Goal: Book appointment/travel/reservation

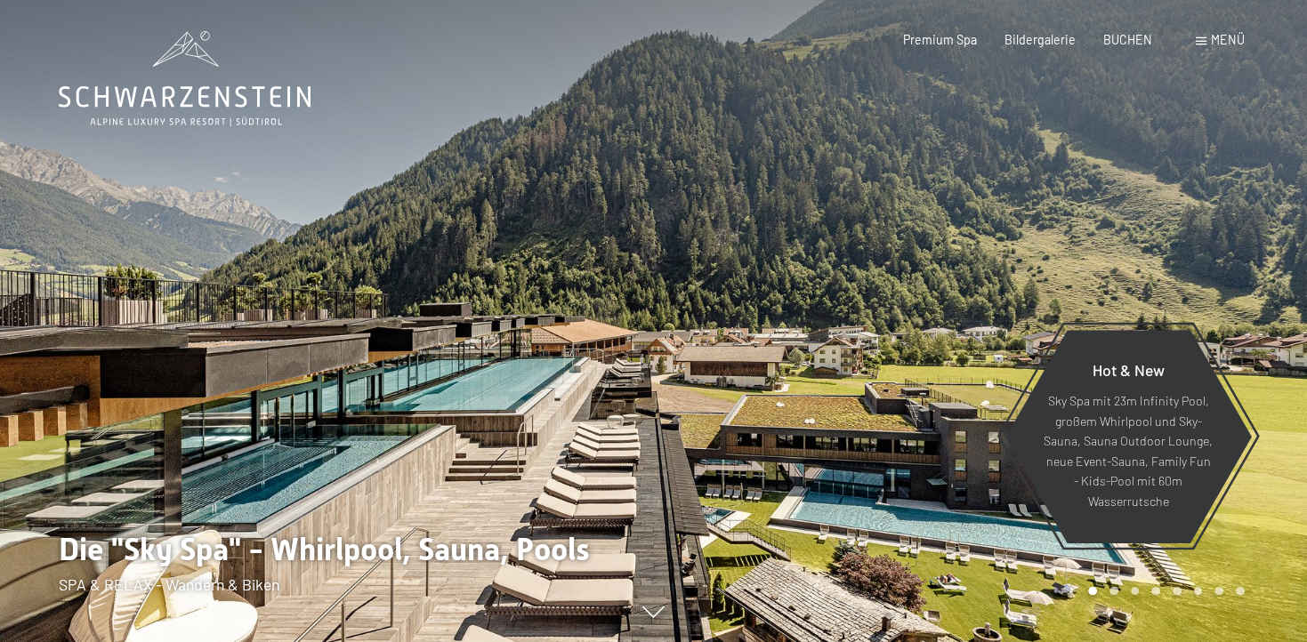
click at [1204, 42] on span at bounding box center [1200, 41] width 11 height 8
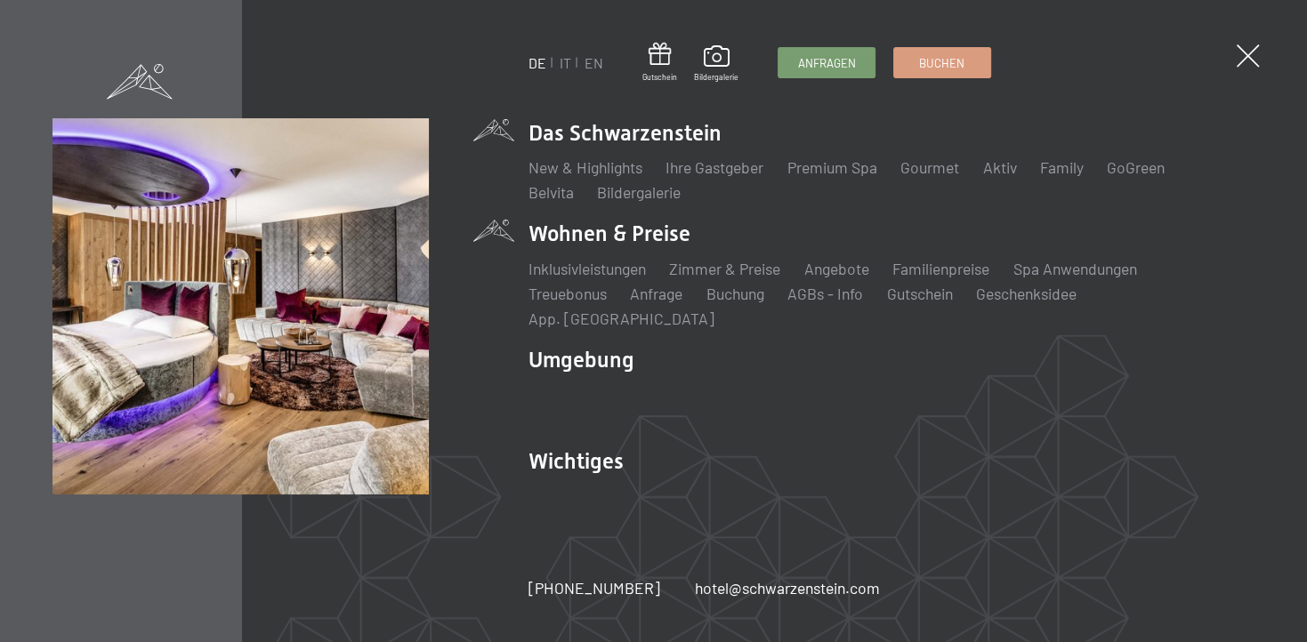
click at [644, 247] on li "Wohnen & Preise Inklusivleistungen Zimmer & Preise Liste Angebote Liste Familie…" at bounding box center [891, 274] width 726 height 110
click at [692, 278] on link "Zimmer & Preise" at bounding box center [724, 269] width 111 height 20
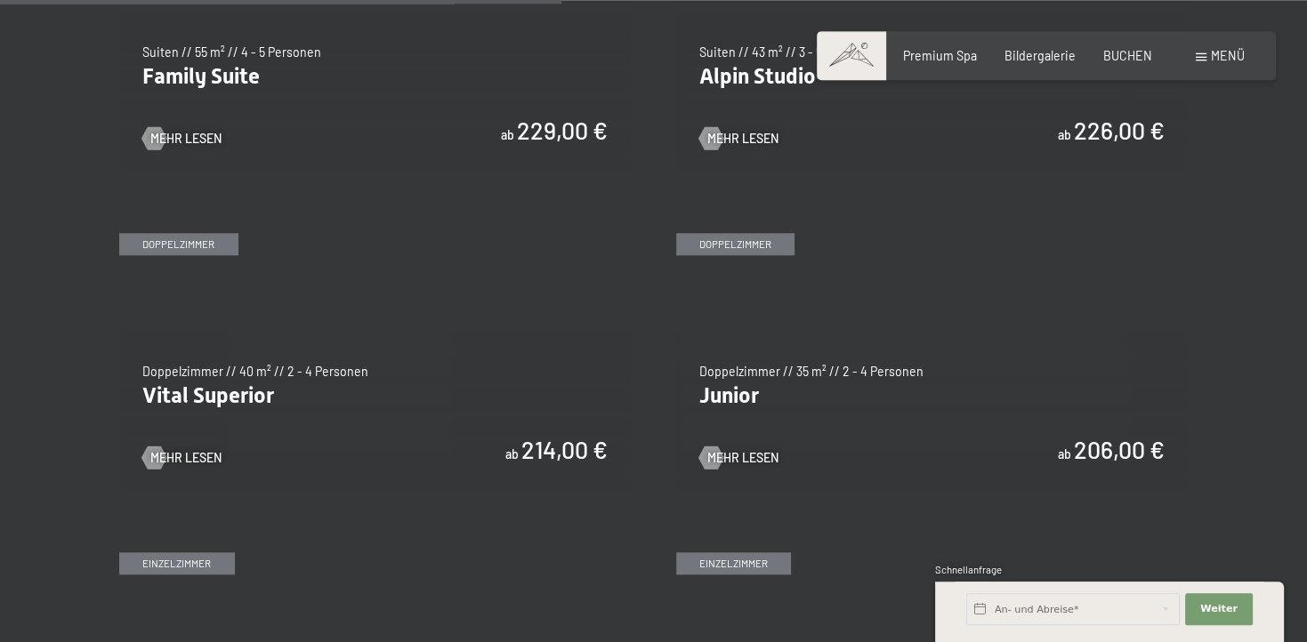
scroll to position [2160, 0]
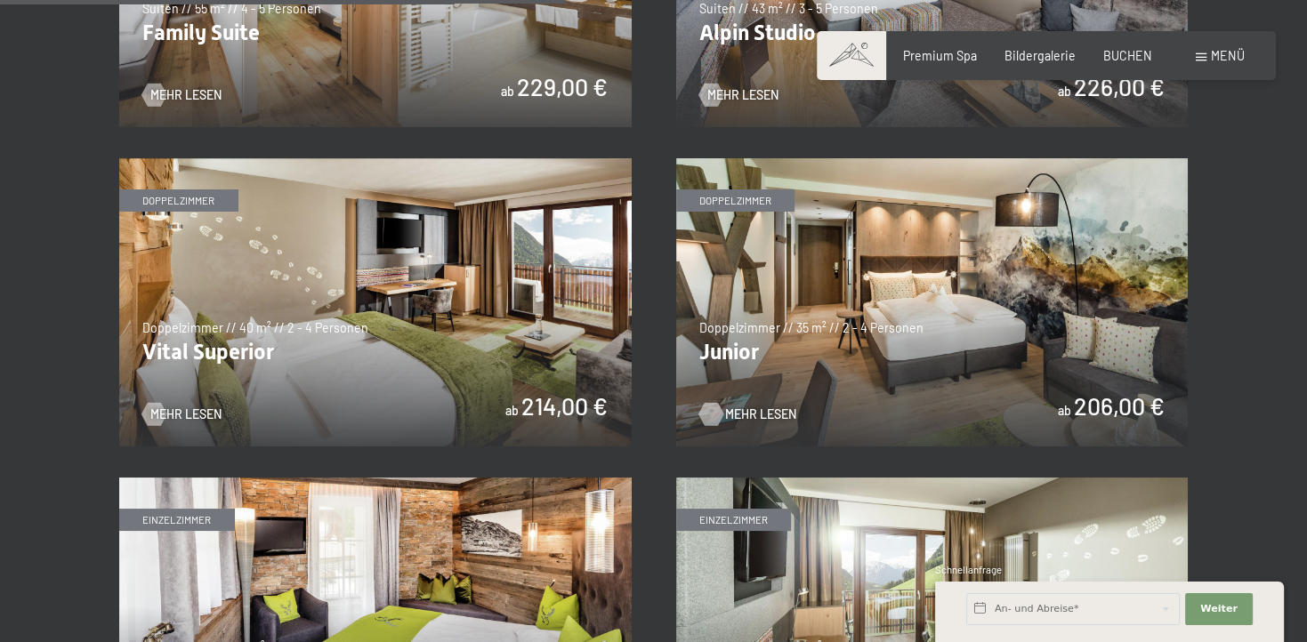
click at [739, 411] on span "Mehr Lesen" at bounding box center [760, 415] width 71 height 18
click at [151, 414] on div at bounding box center [154, 413] width 13 height 23
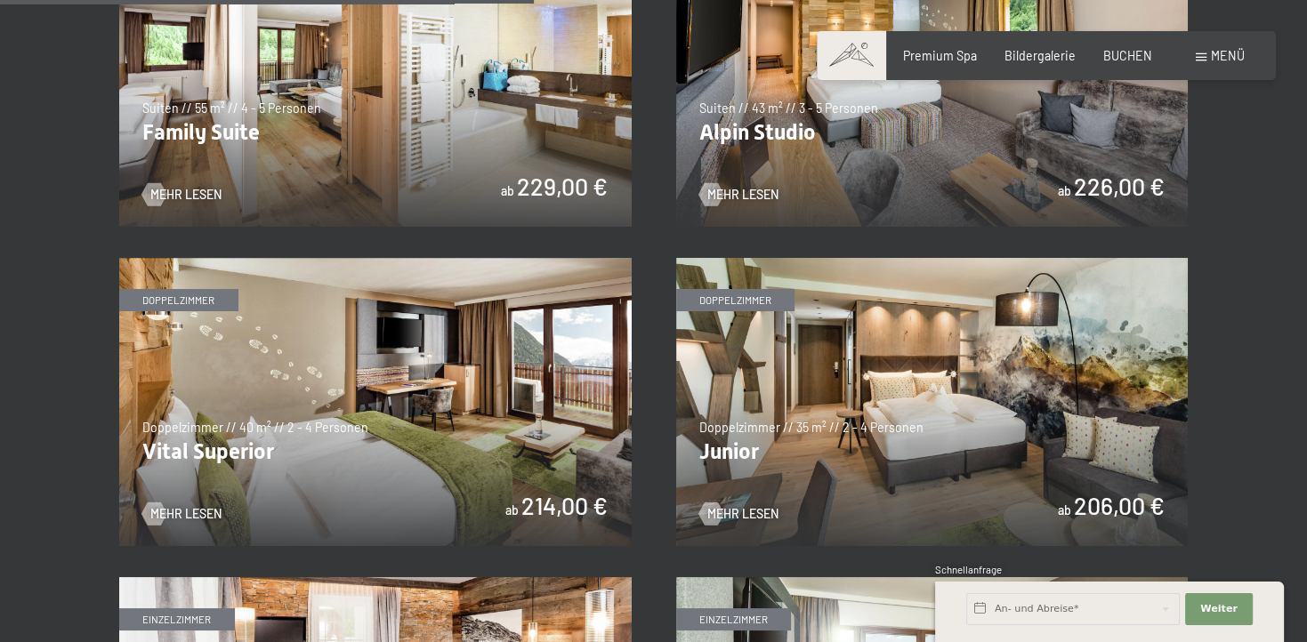
scroll to position [2066, 0]
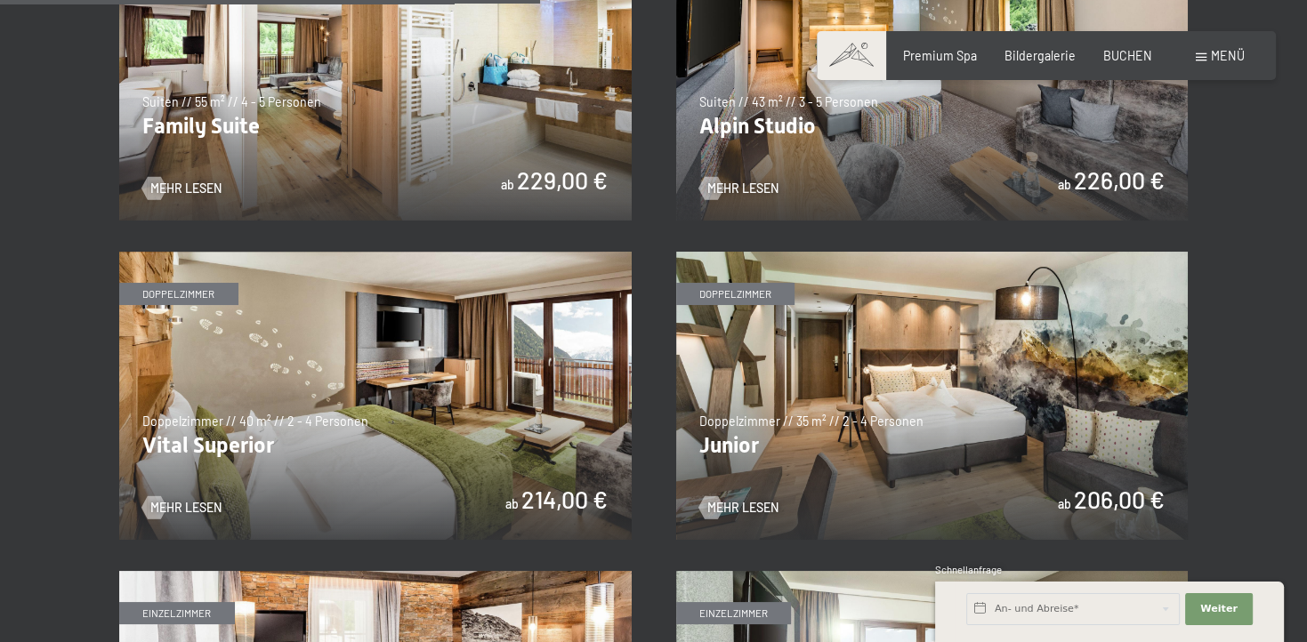
click at [487, 435] on img at bounding box center [375, 396] width 512 height 288
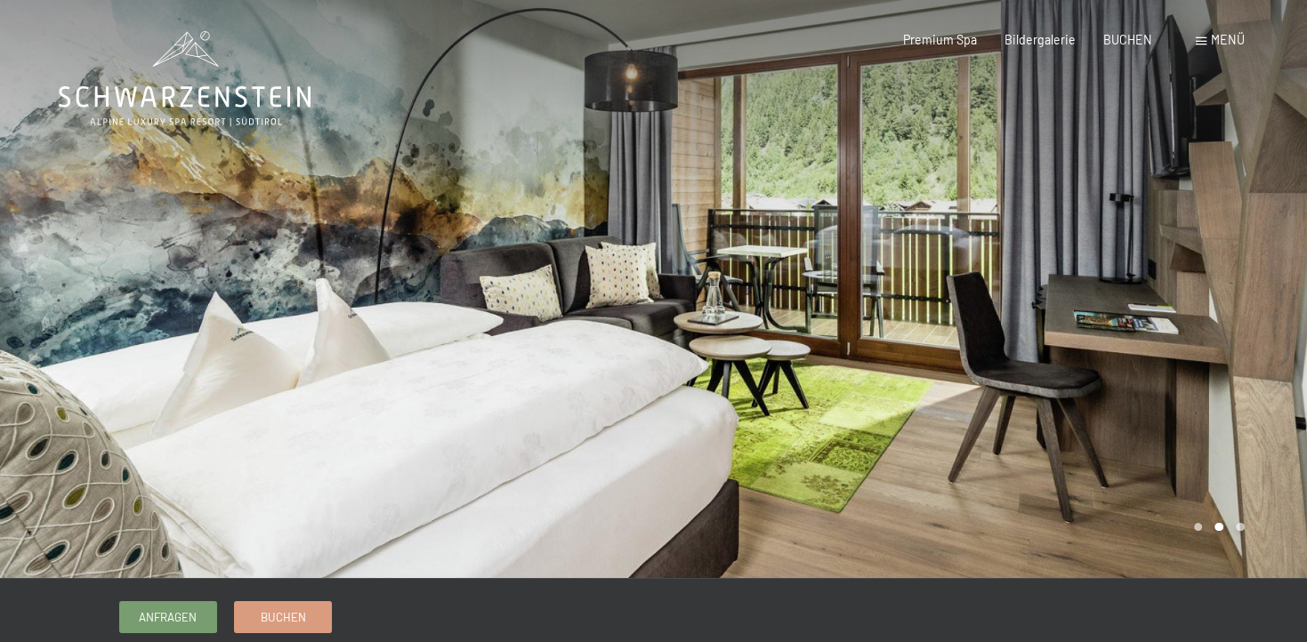
click at [937, 366] on div at bounding box center [981, 289] width 654 height 578
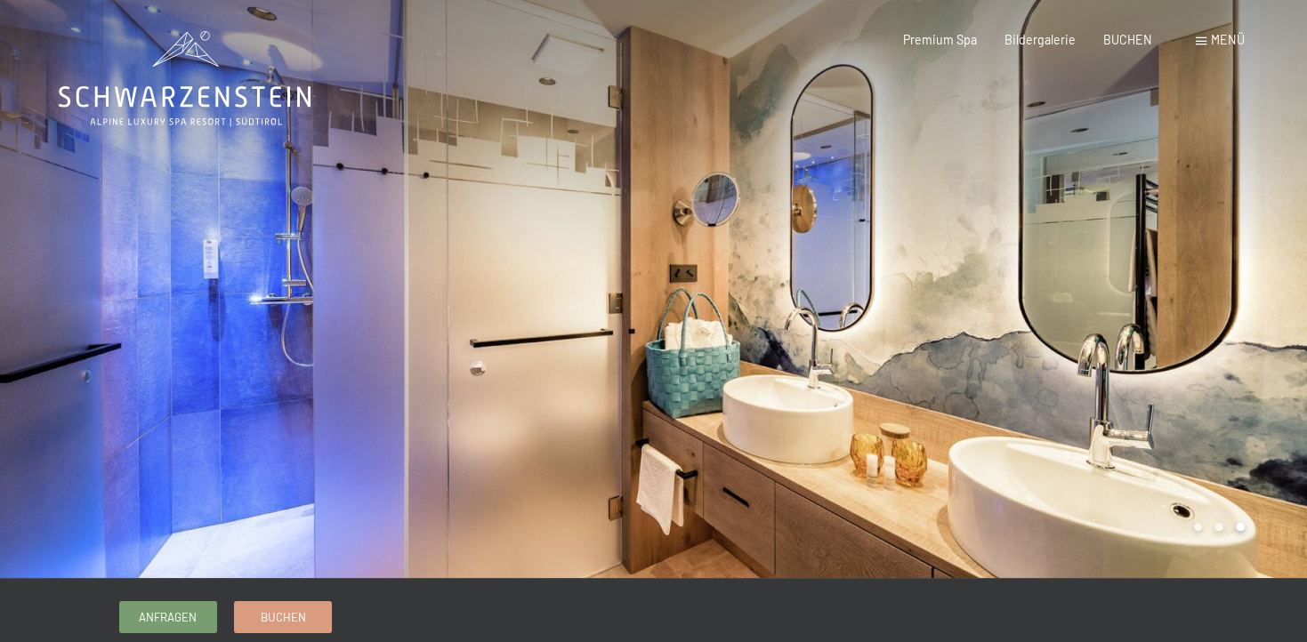
click at [937, 365] on div at bounding box center [981, 289] width 654 height 578
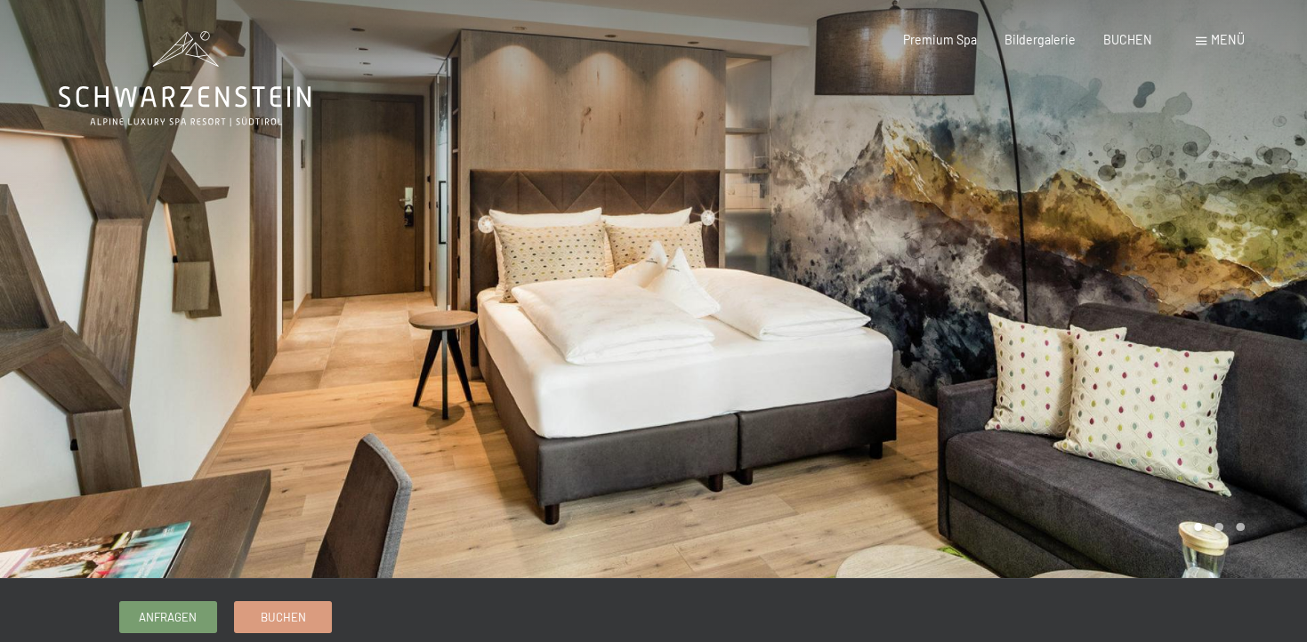
click at [931, 353] on div at bounding box center [981, 289] width 654 height 578
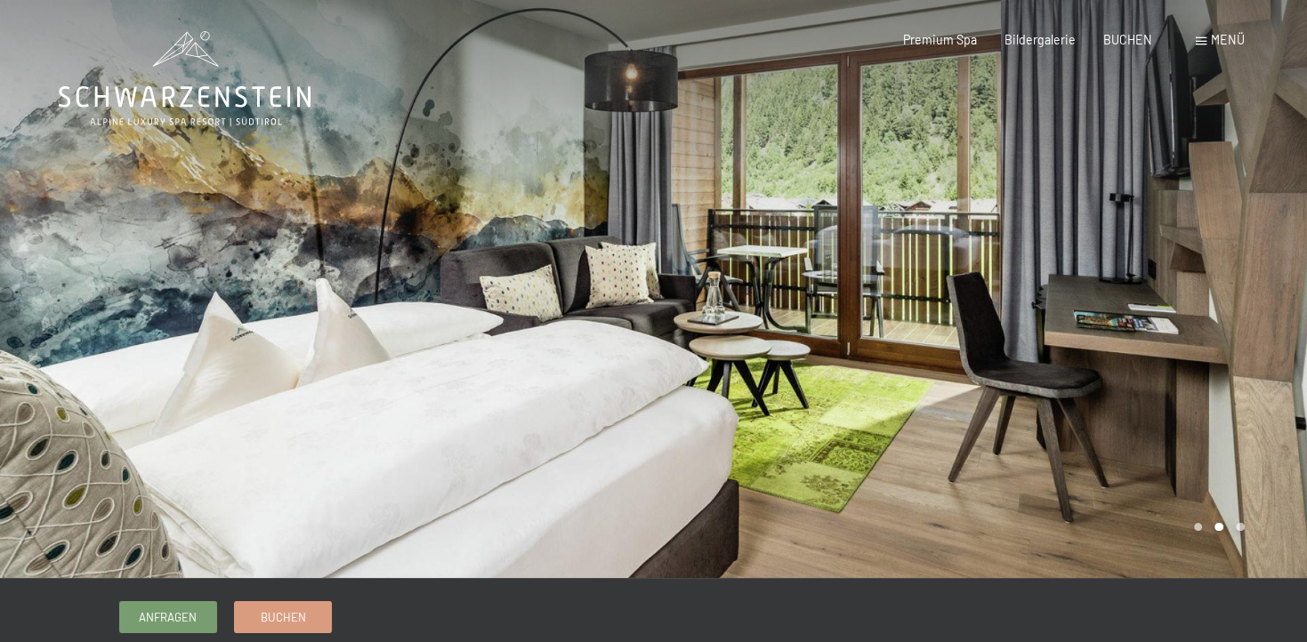
click at [931, 353] on div at bounding box center [981, 289] width 654 height 578
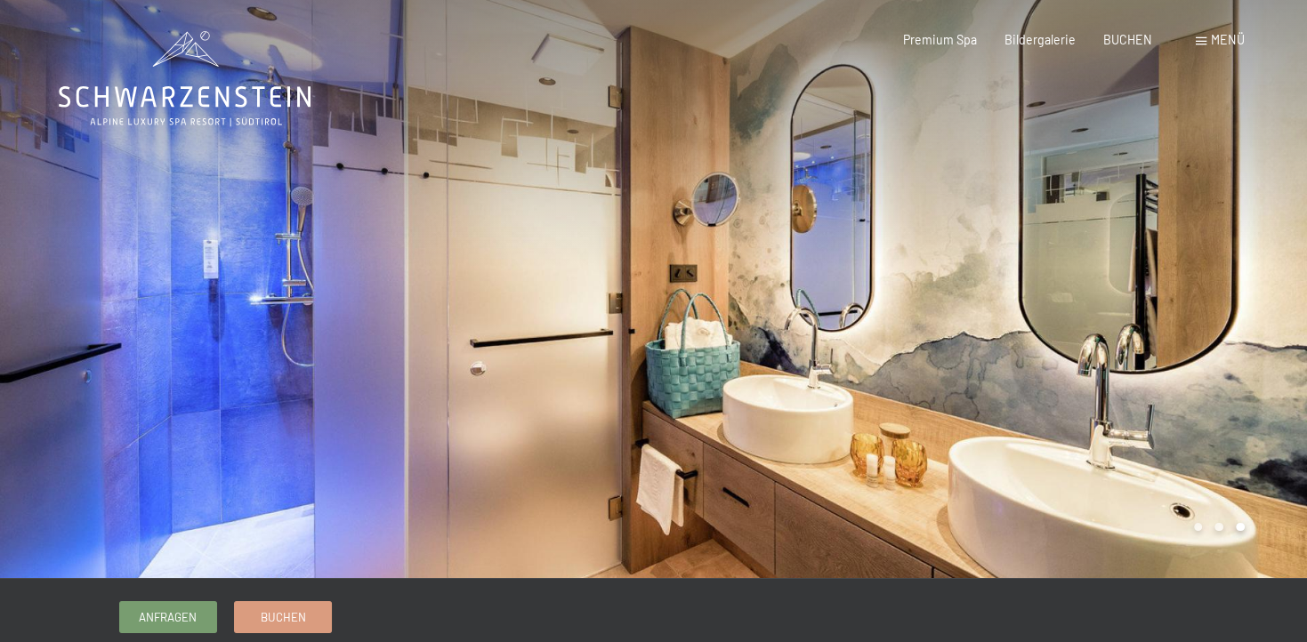
click at [931, 353] on div at bounding box center [981, 289] width 654 height 578
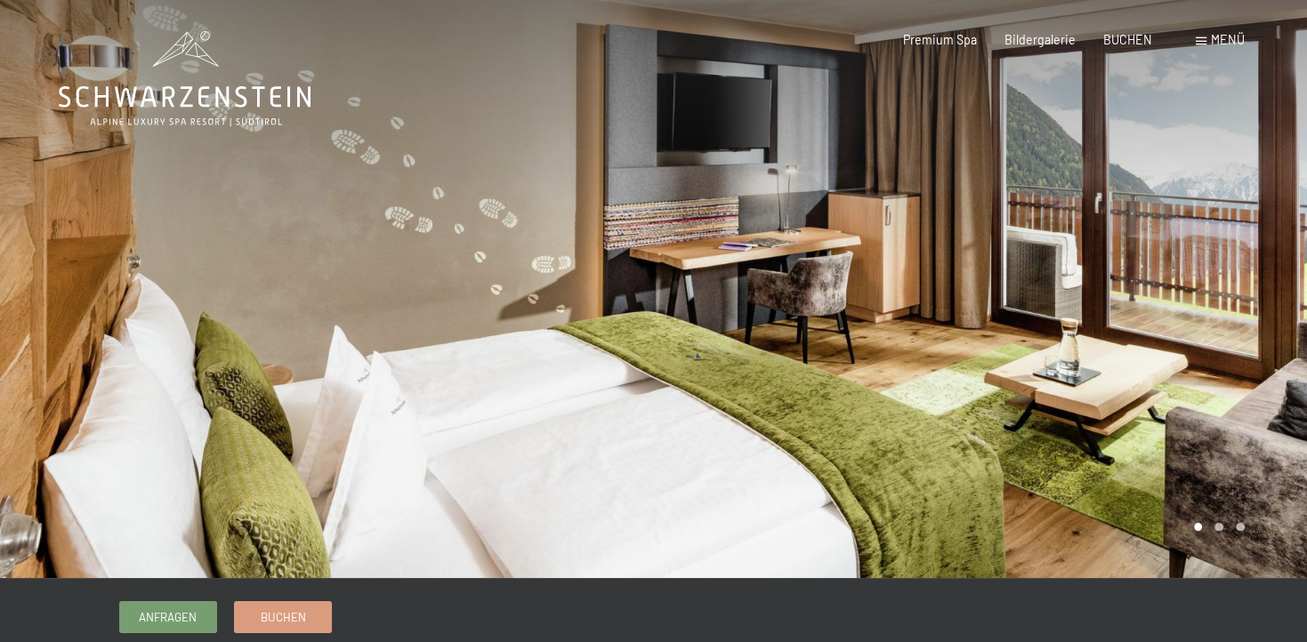
click at [986, 326] on div at bounding box center [981, 289] width 654 height 578
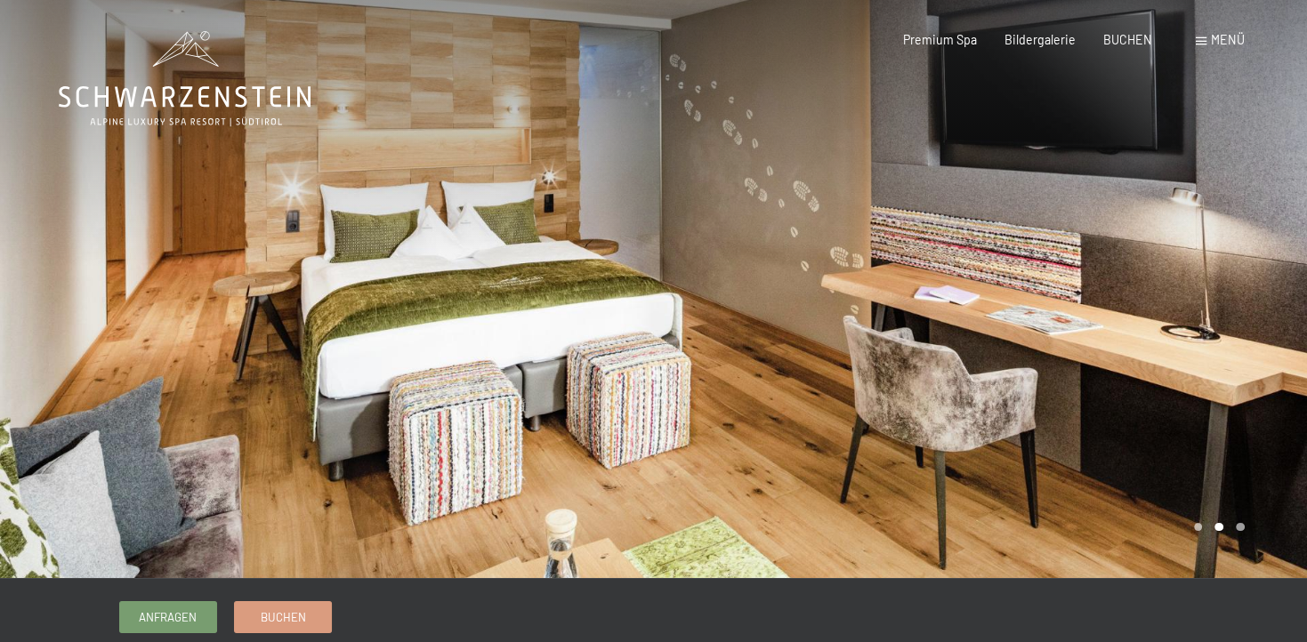
click at [986, 326] on div at bounding box center [981, 289] width 654 height 578
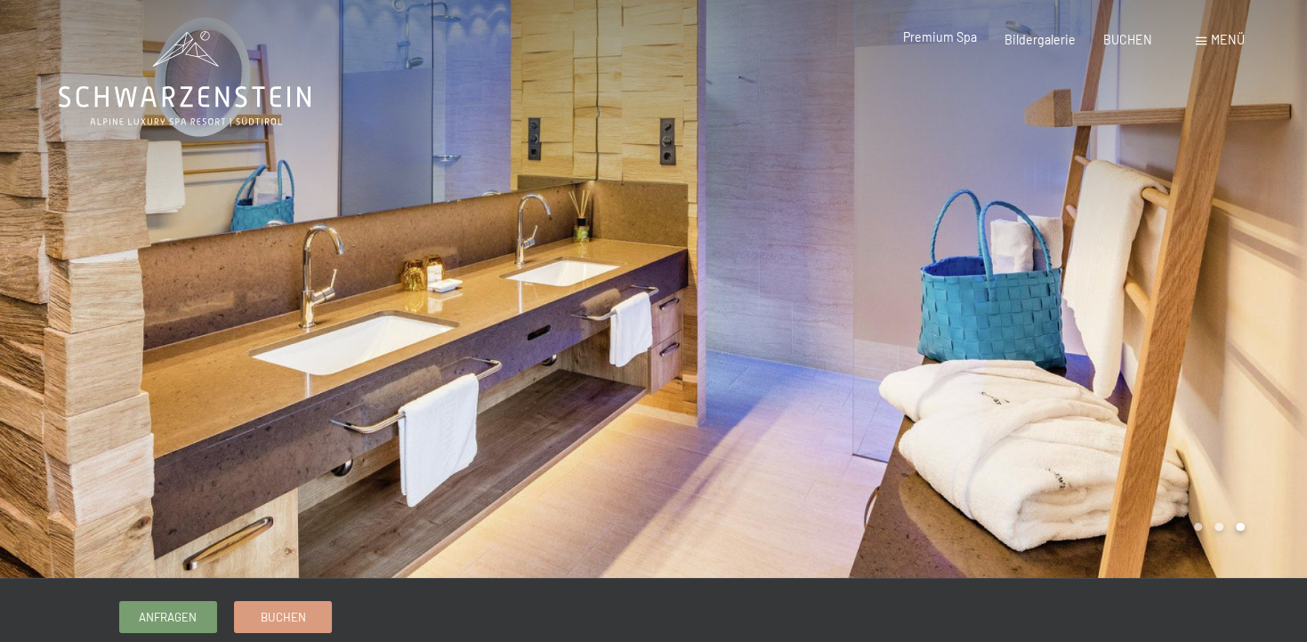
click at [937, 35] on span "Premium Spa" at bounding box center [940, 36] width 74 height 15
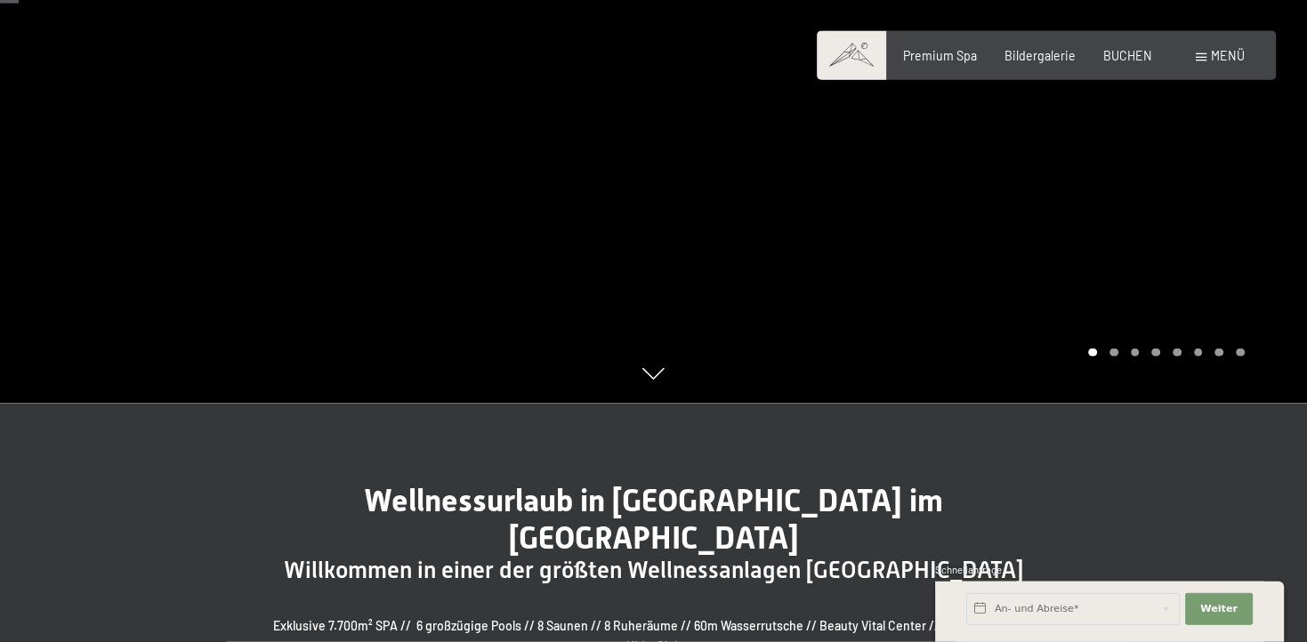
scroll to position [281, 0]
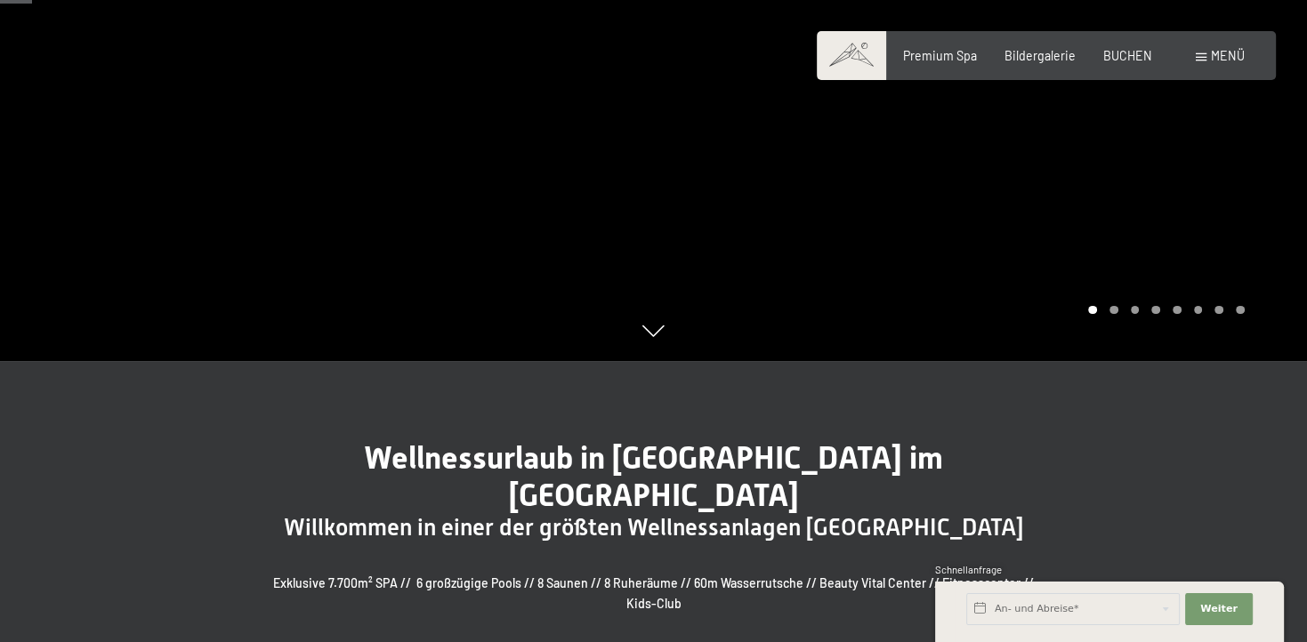
click at [1033, 342] on div at bounding box center [981, 40] width 654 height 642
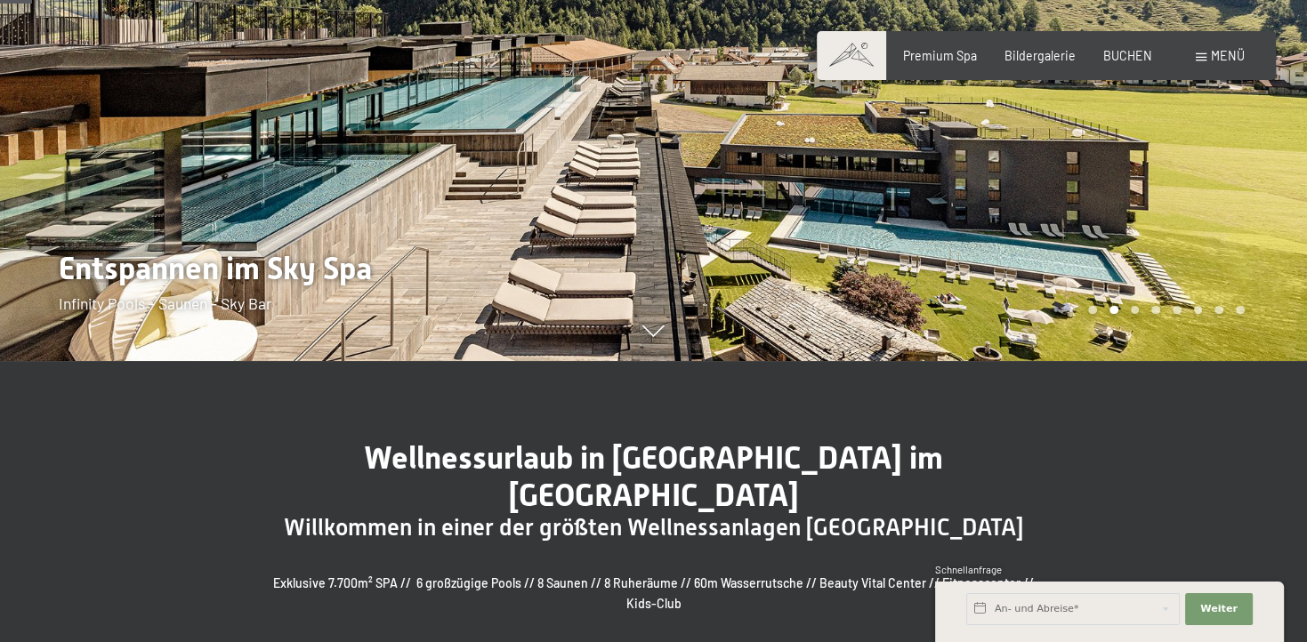
click at [1033, 342] on div at bounding box center [981, 40] width 654 height 642
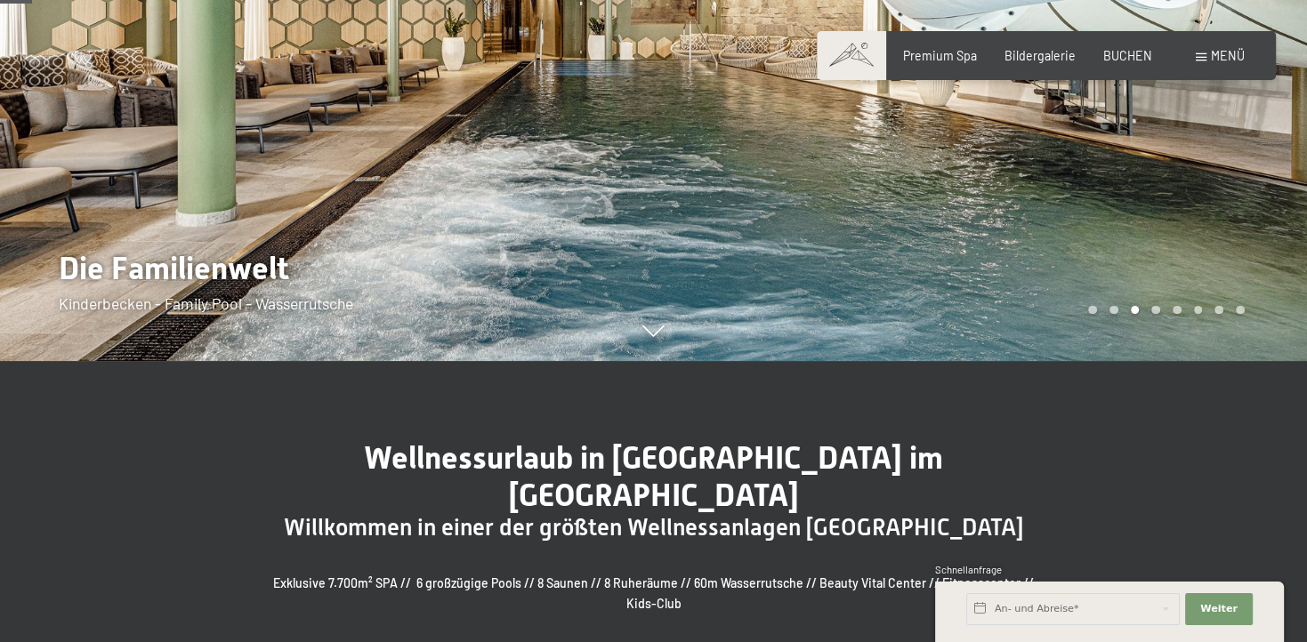
click at [1033, 342] on div at bounding box center [981, 40] width 654 height 642
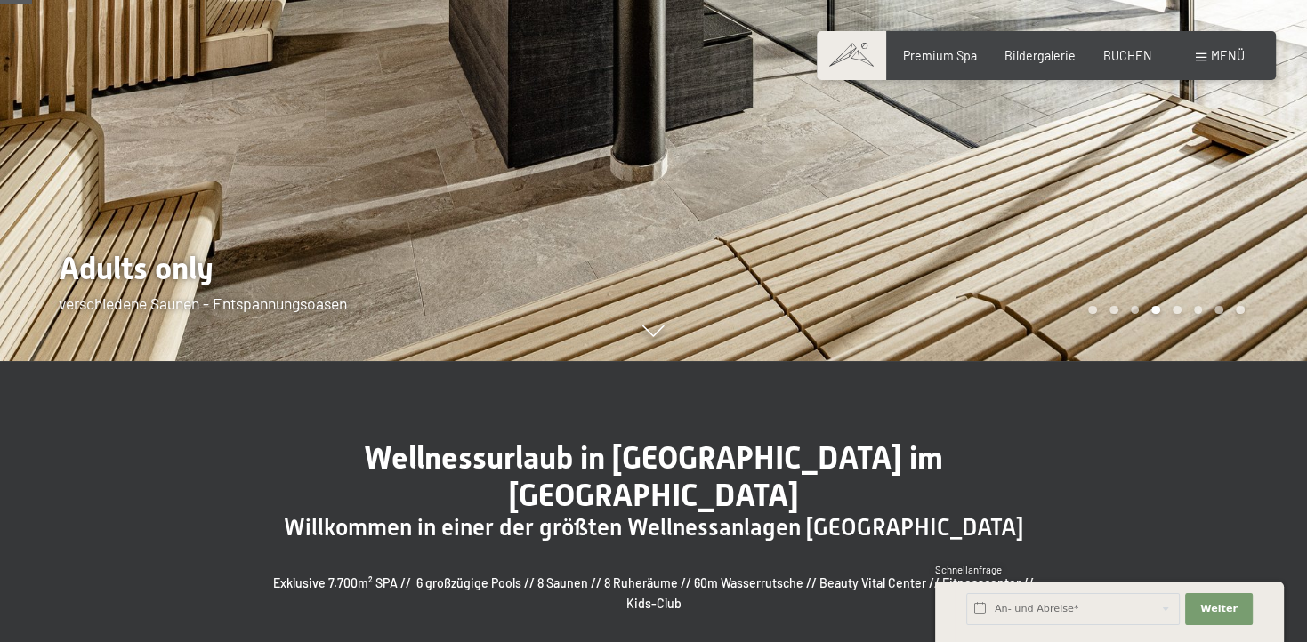
click at [1033, 342] on div at bounding box center [981, 40] width 654 height 642
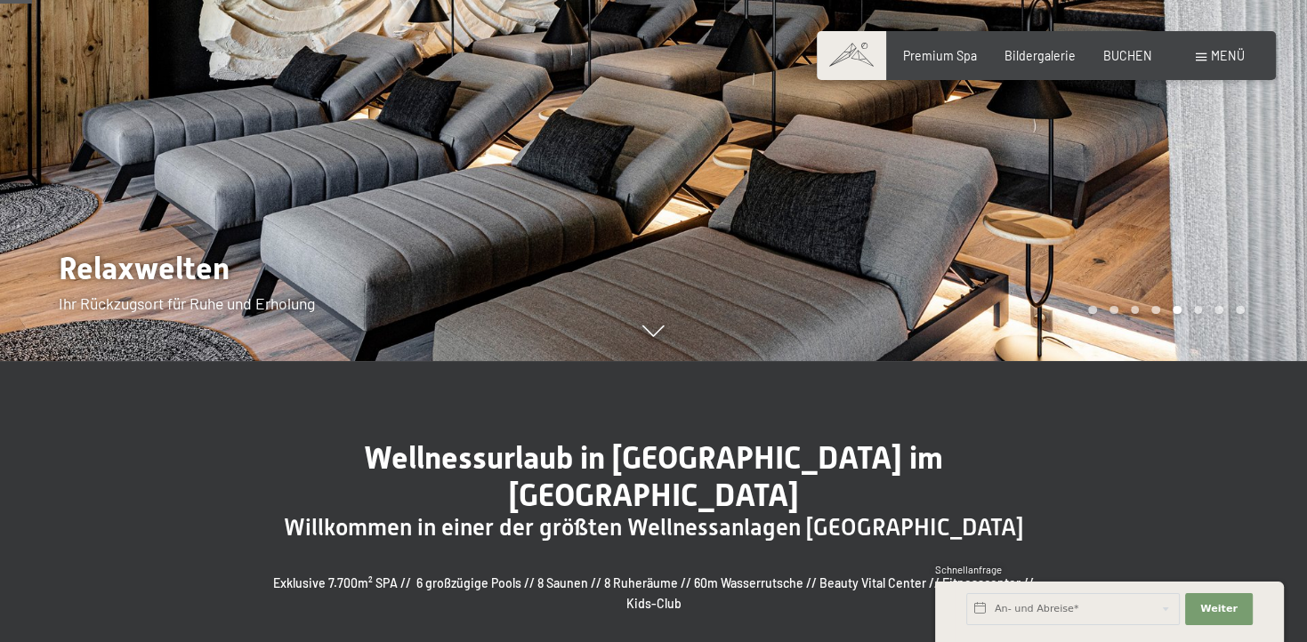
click at [1019, 327] on div at bounding box center [981, 40] width 654 height 642
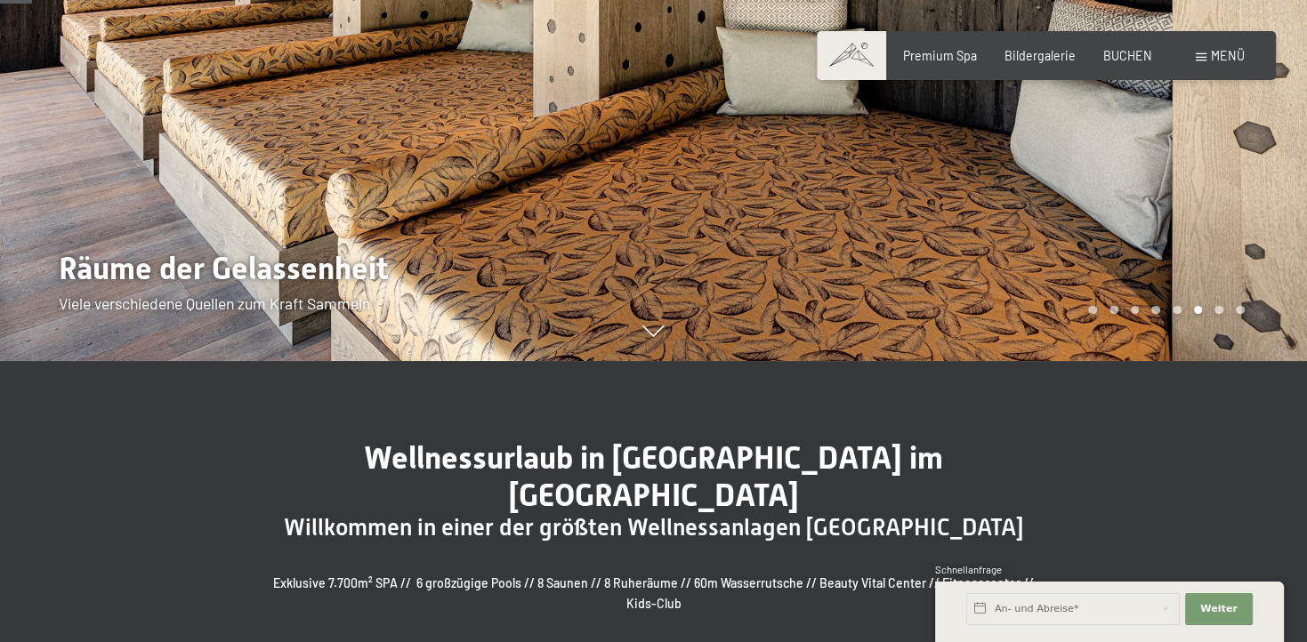
click at [1019, 327] on div at bounding box center [981, 40] width 654 height 642
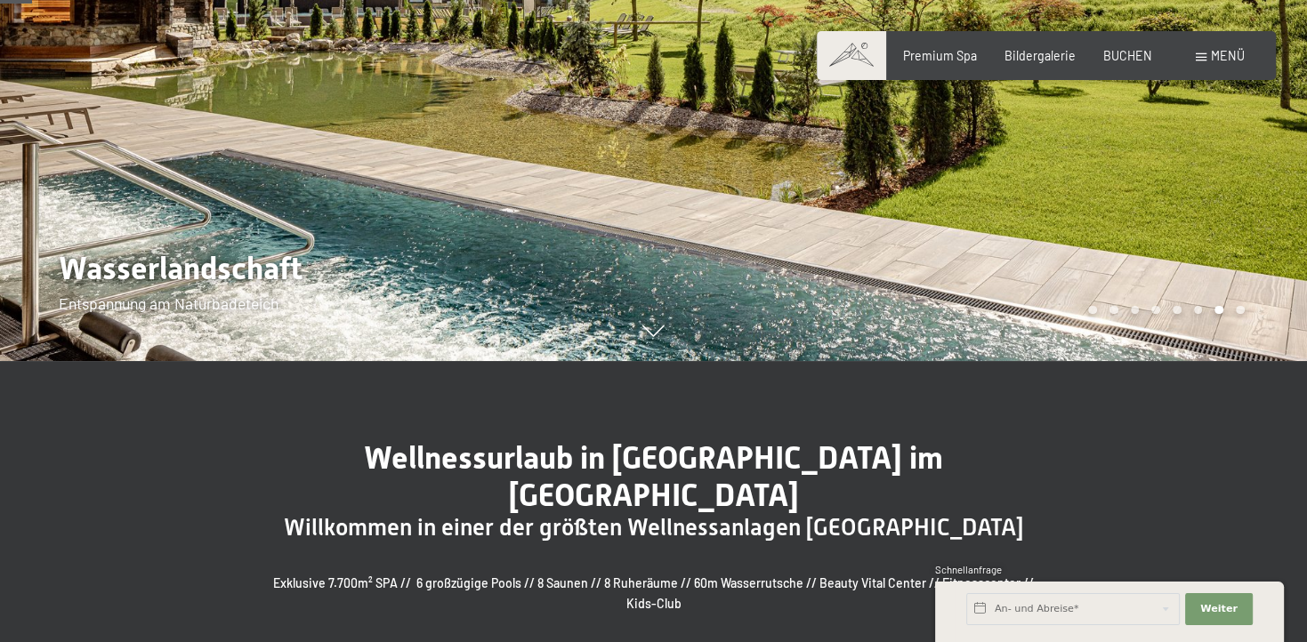
click at [1019, 327] on div at bounding box center [981, 40] width 654 height 642
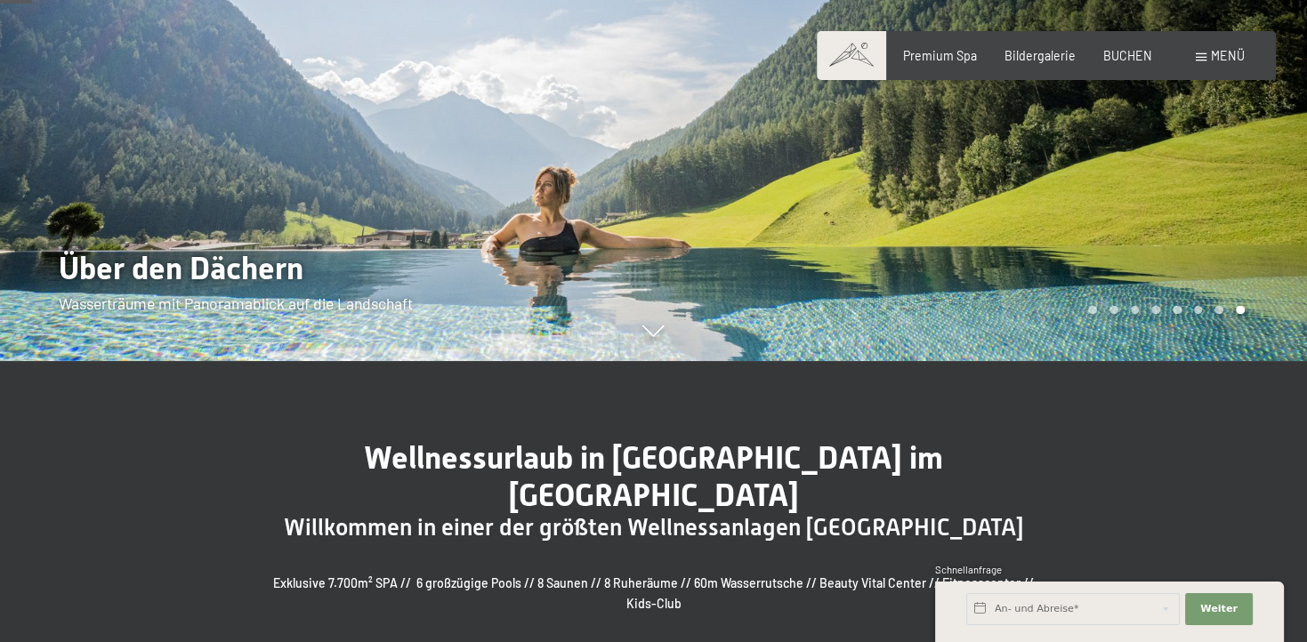
click at [989, 284] on div at bounding box center [981, 40] width 654 height 642
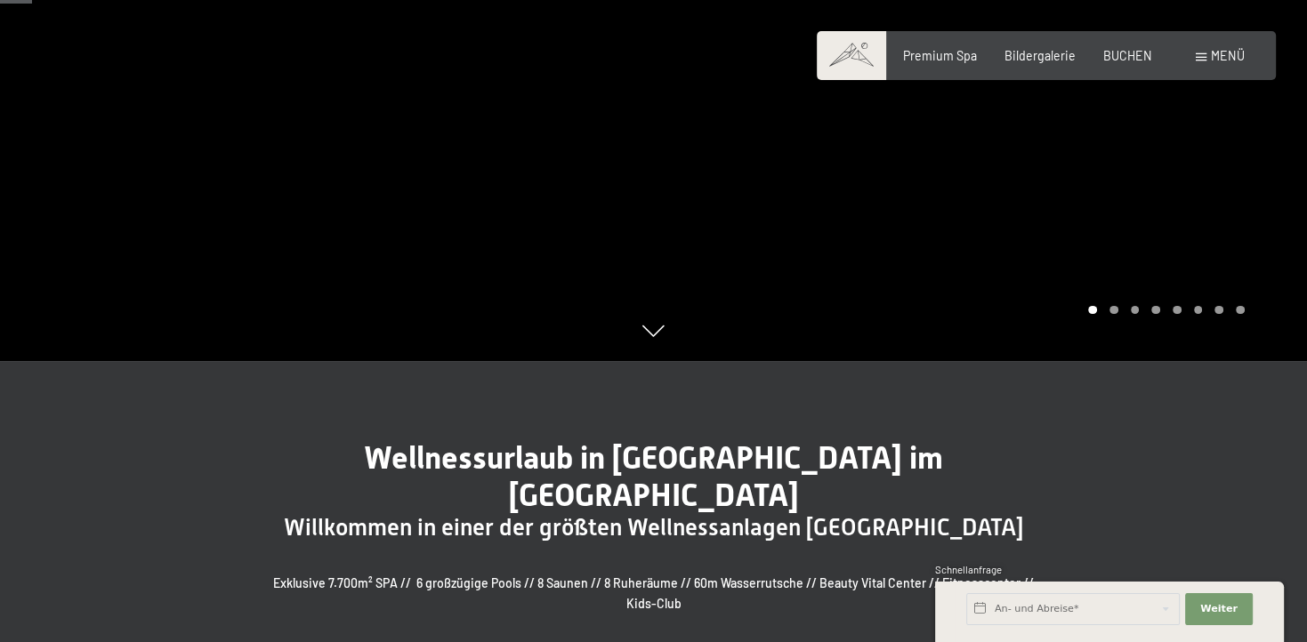
click at [952, 282] on div at bounding box center [981, 40] width 654 height 642
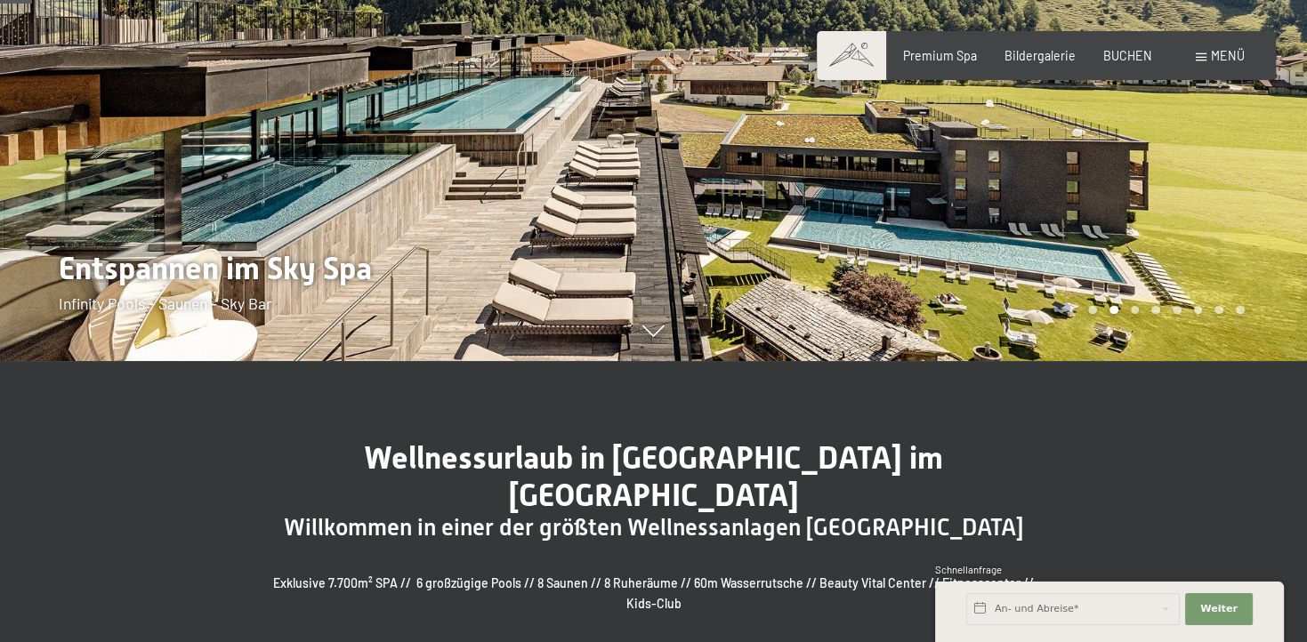
click at [952, 283] on div at bounding box center [981, 40] width 654 height 642
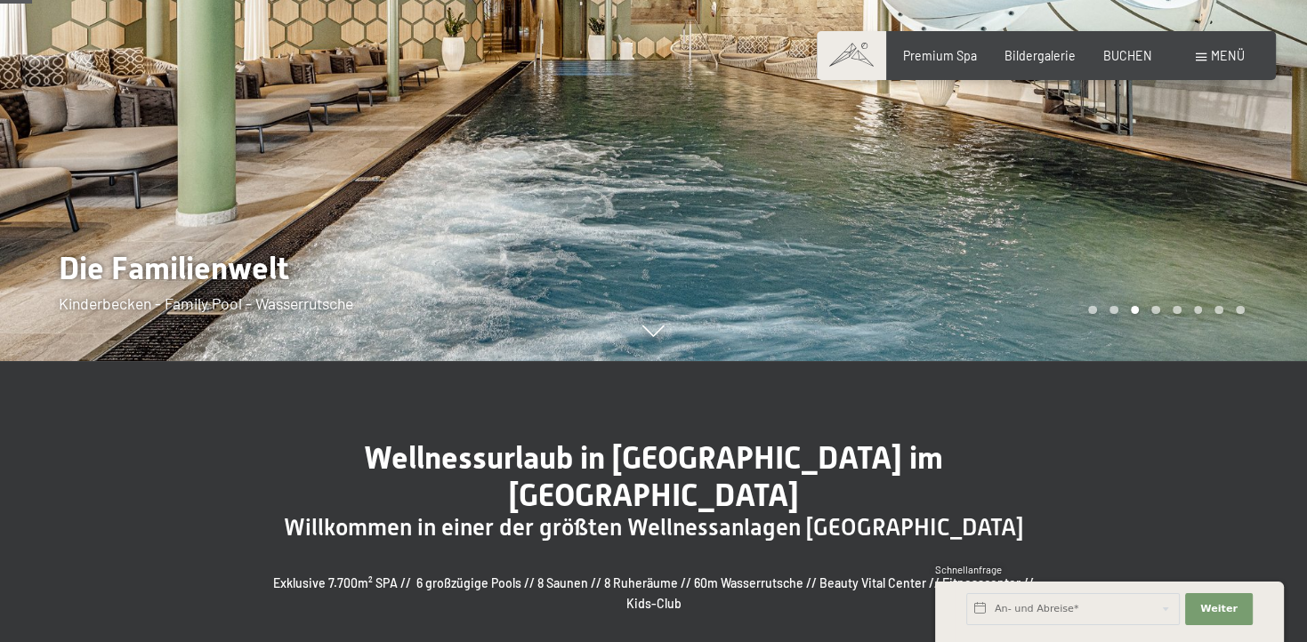
click at [952, 283] on div at bounding box center [981, 40] width 654 height 642
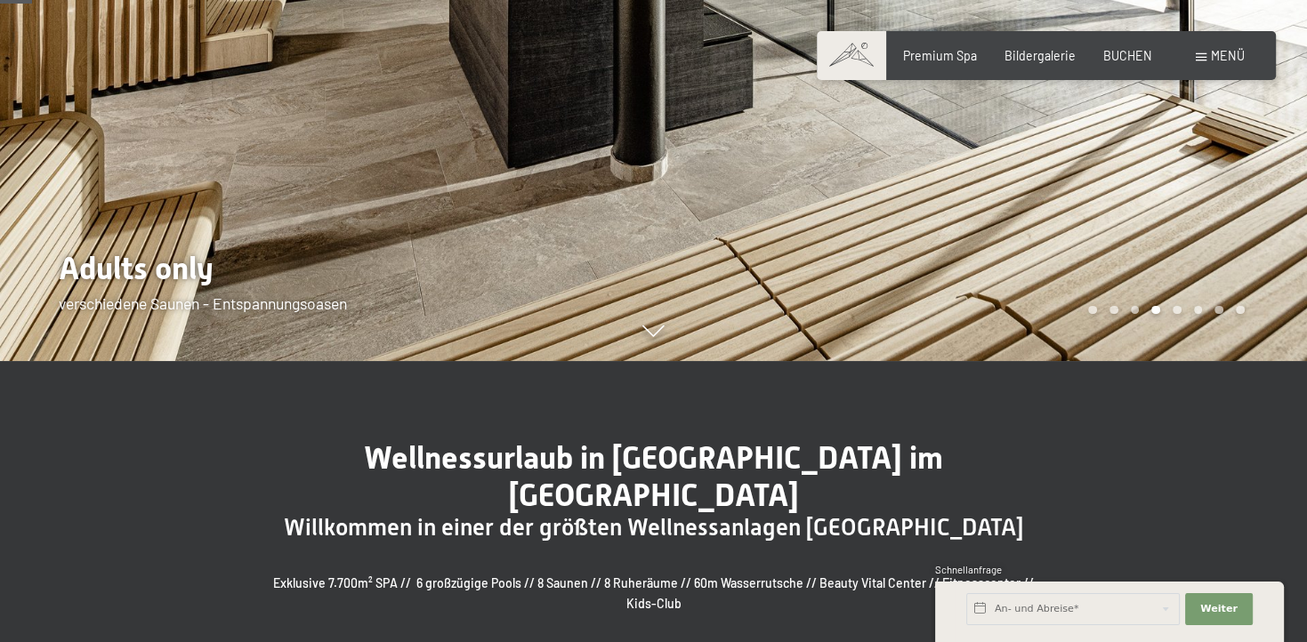
click at [923, 269] on div at bounding box center [981, 40] width 654 height 642
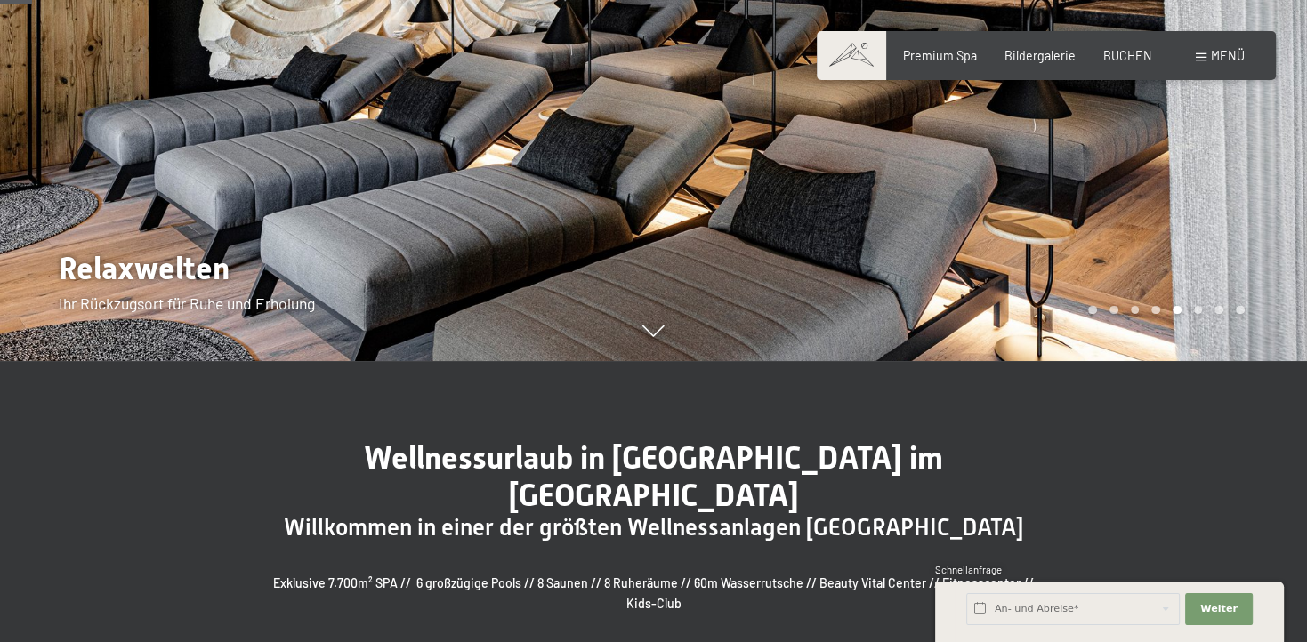
click at [923, 269] on div at bounding box center [981, 40] width 654 height 642
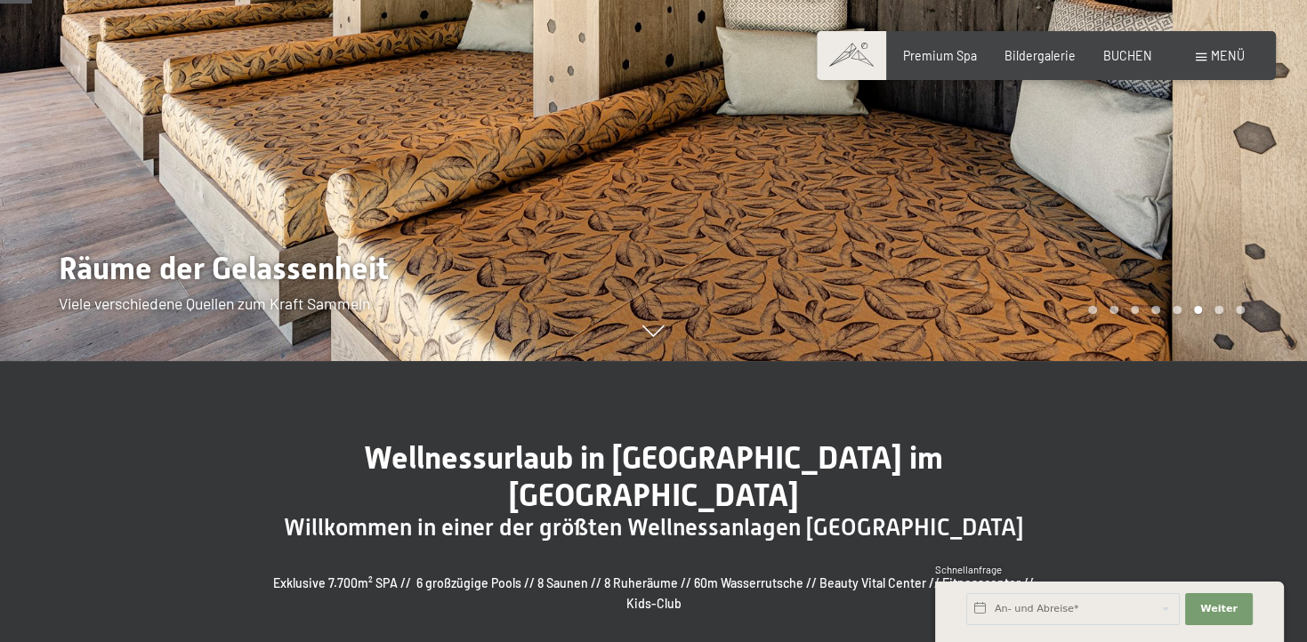
click at [916, 261] on div at bounding box center [981, 40] width 654 height 642
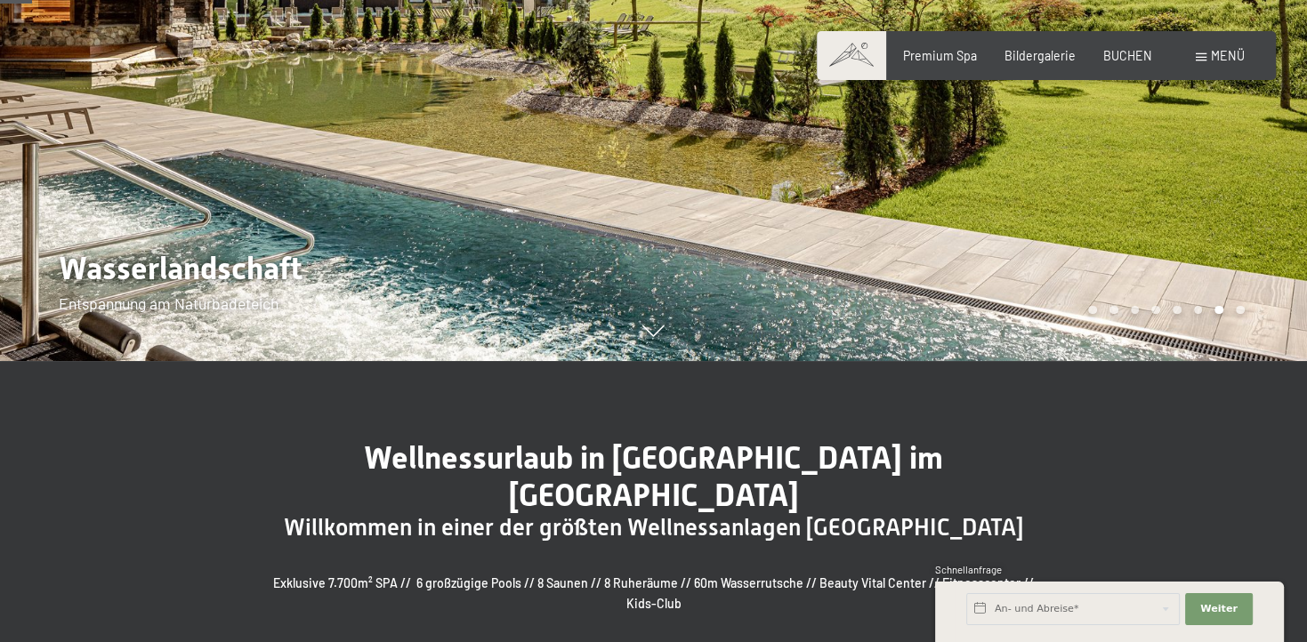
click at [906, 254] on div at bounding box center [981, 40] width 654 height 642
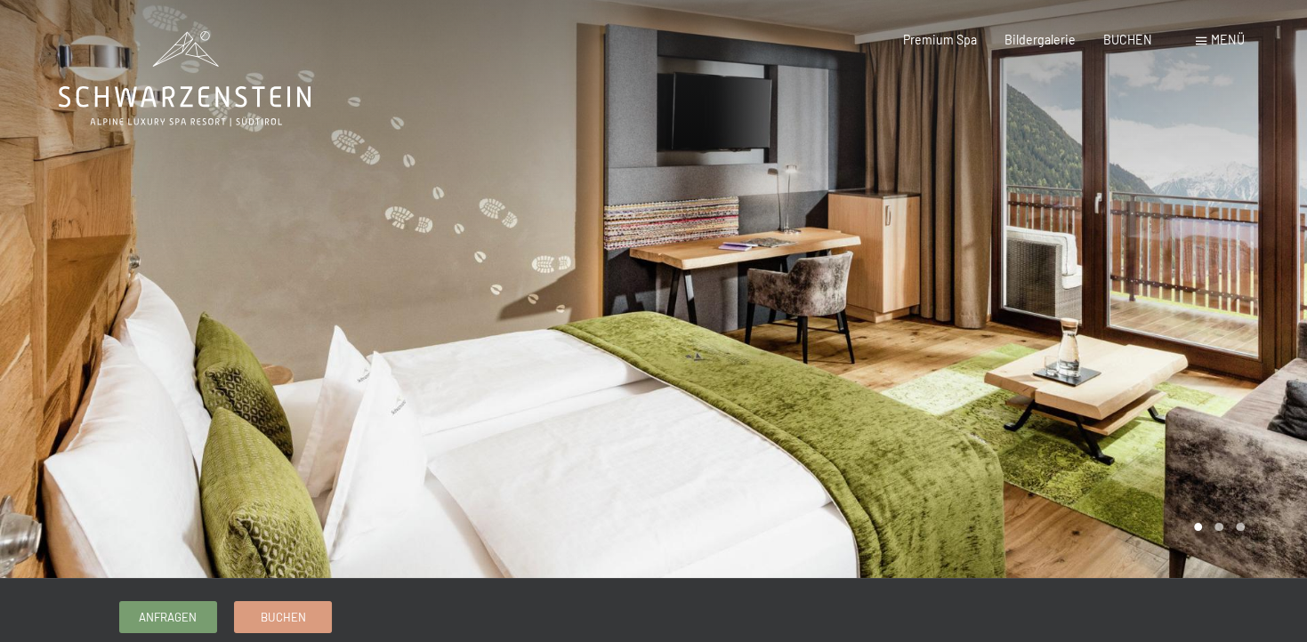
click at [930, 326] on div at bounding box center [981, 289] width 654 height 578
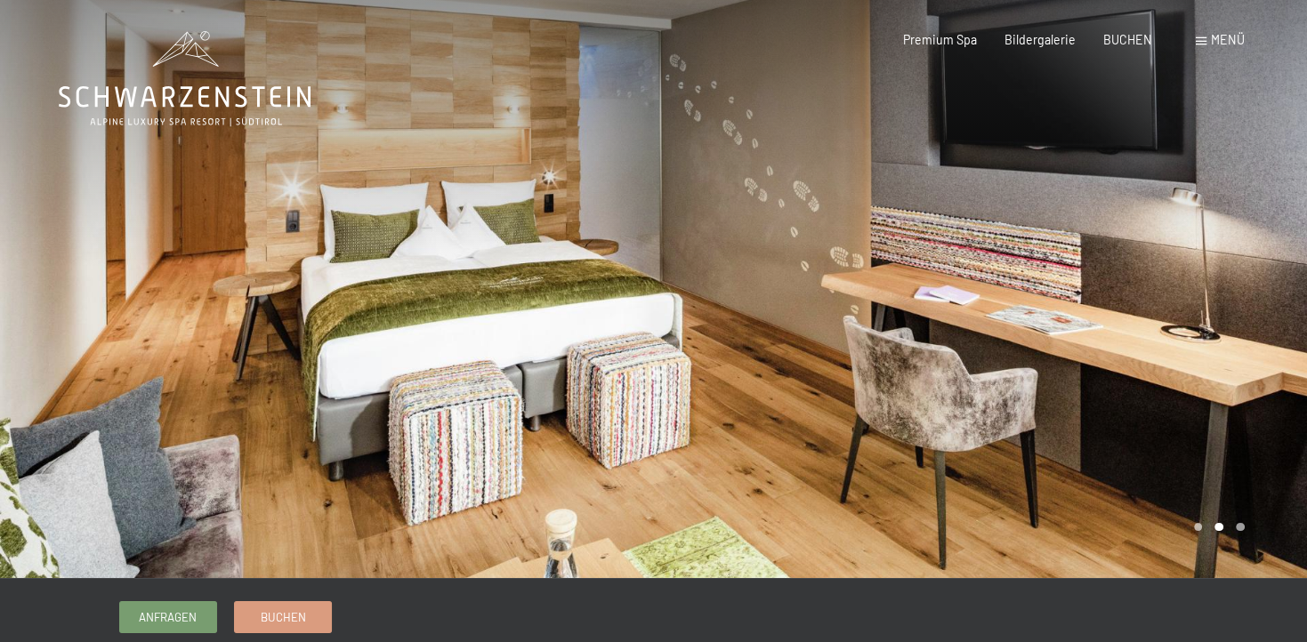
click at [930, 326] on div at bounding box center [981, 289] width 654 height 578
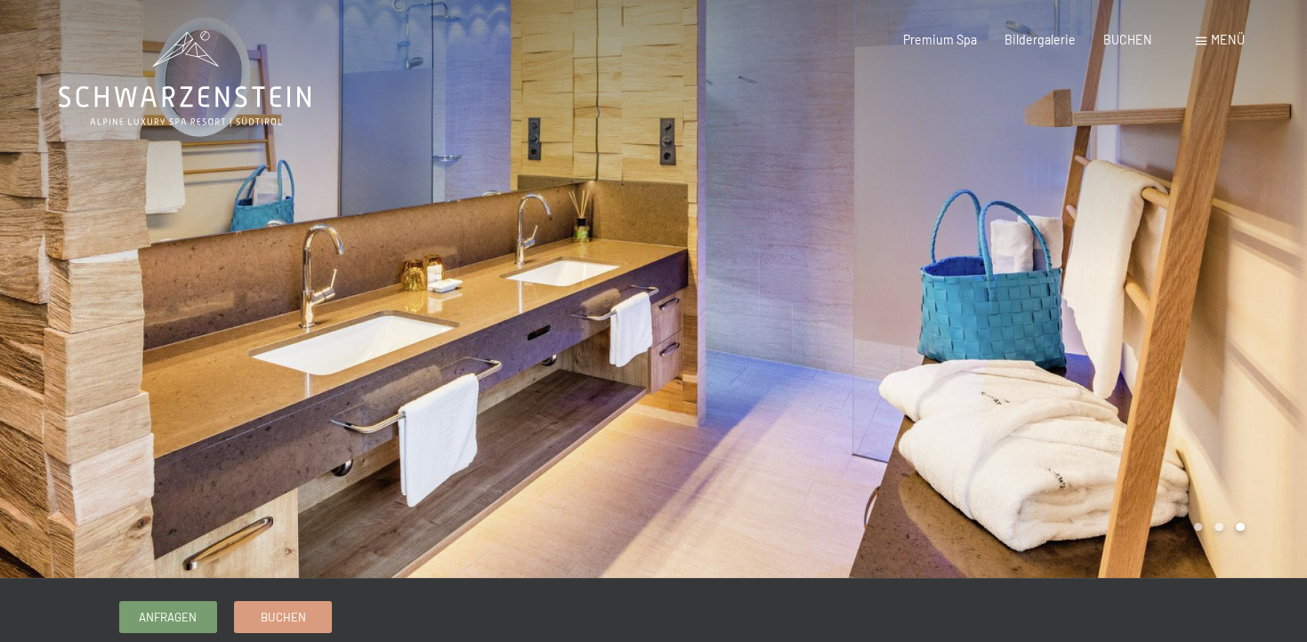
click at [930, 326] on div at bounding box center [981, 289] width 654 height 578
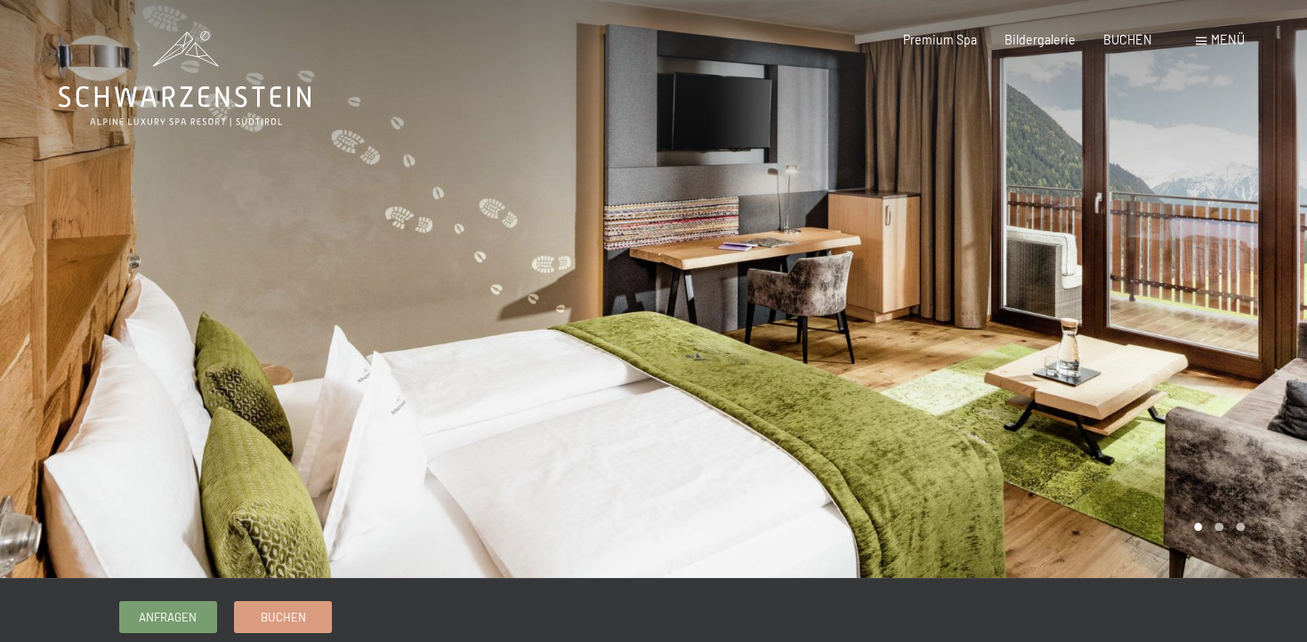
click at [930, 326] on div at bounding box center [981, 289] width 654 height 578
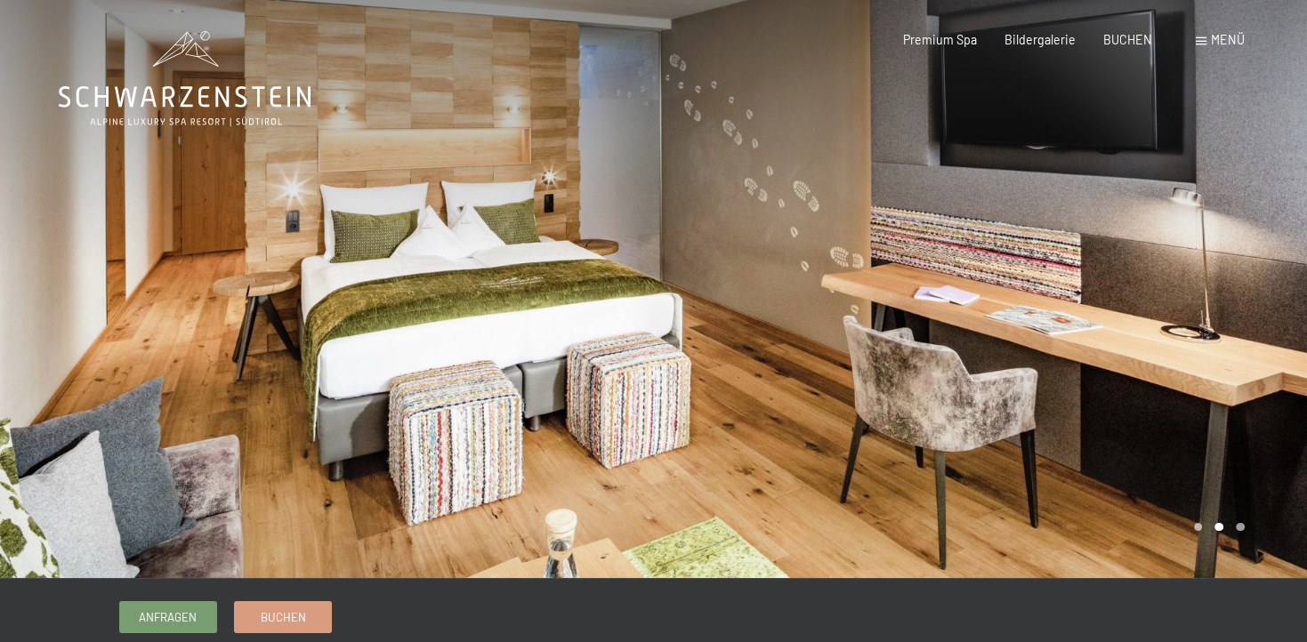
click at [930, 326] on div at bounding box center [981, 289] width 654 height 578
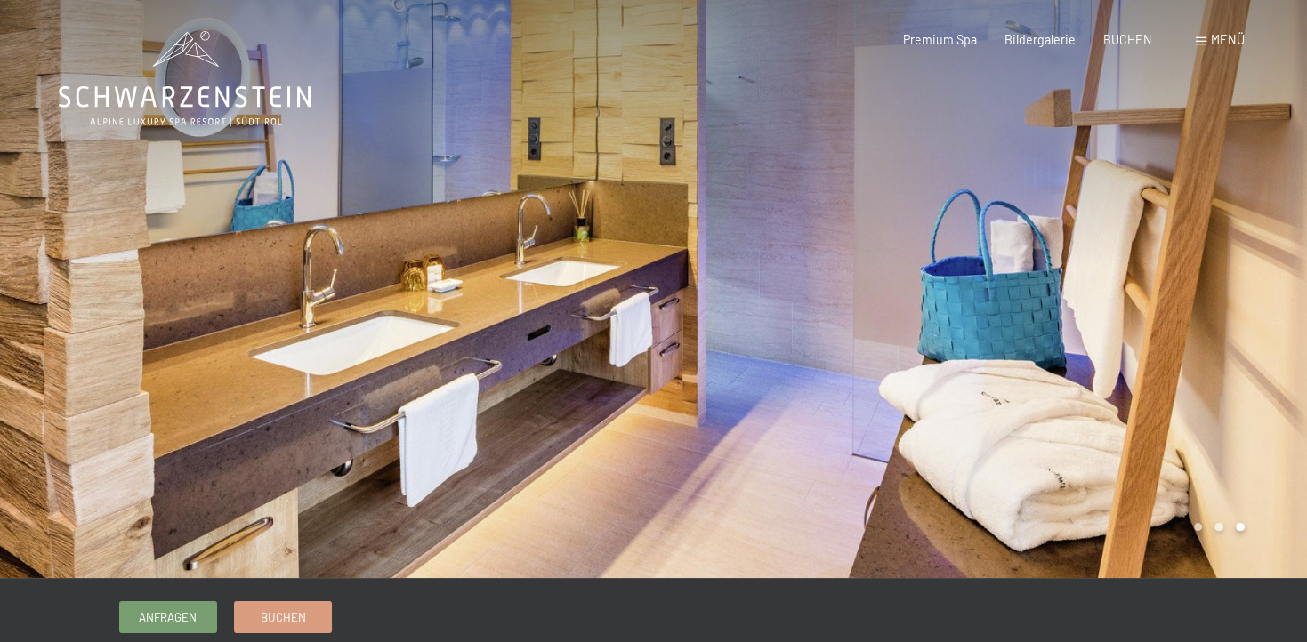
click at [930, 326] on div at bounding box center [981, 289] width 654 height 578
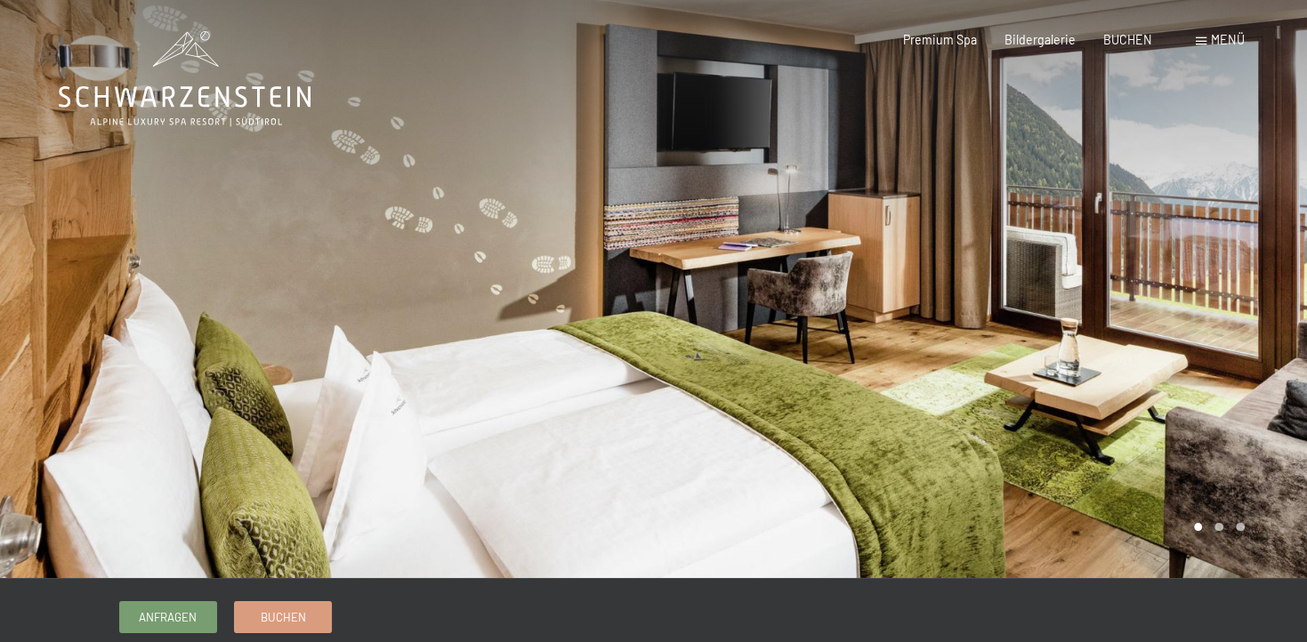
click at [930, 326] on div at bounding box center [981, 289] width 654 height 578
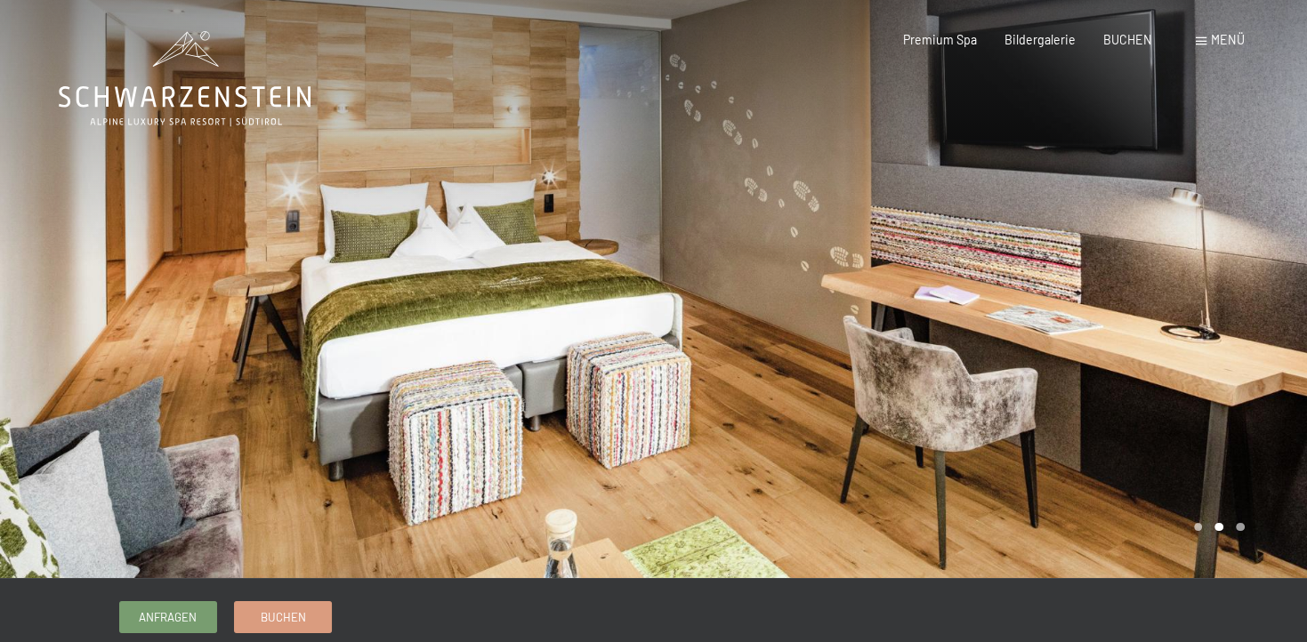
click at [930, 326] on div at bounding box center [981, 289] width 654 height 578
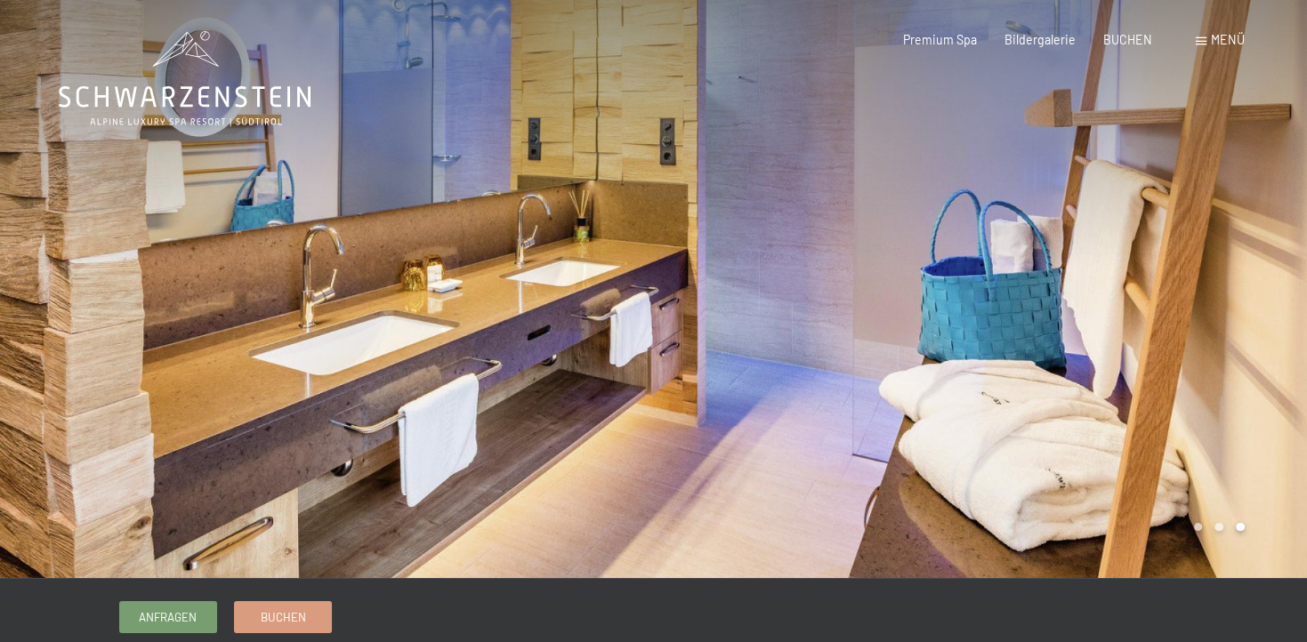
click at [930, 326] on div at bounding box center [981, 289] width 654 height 578
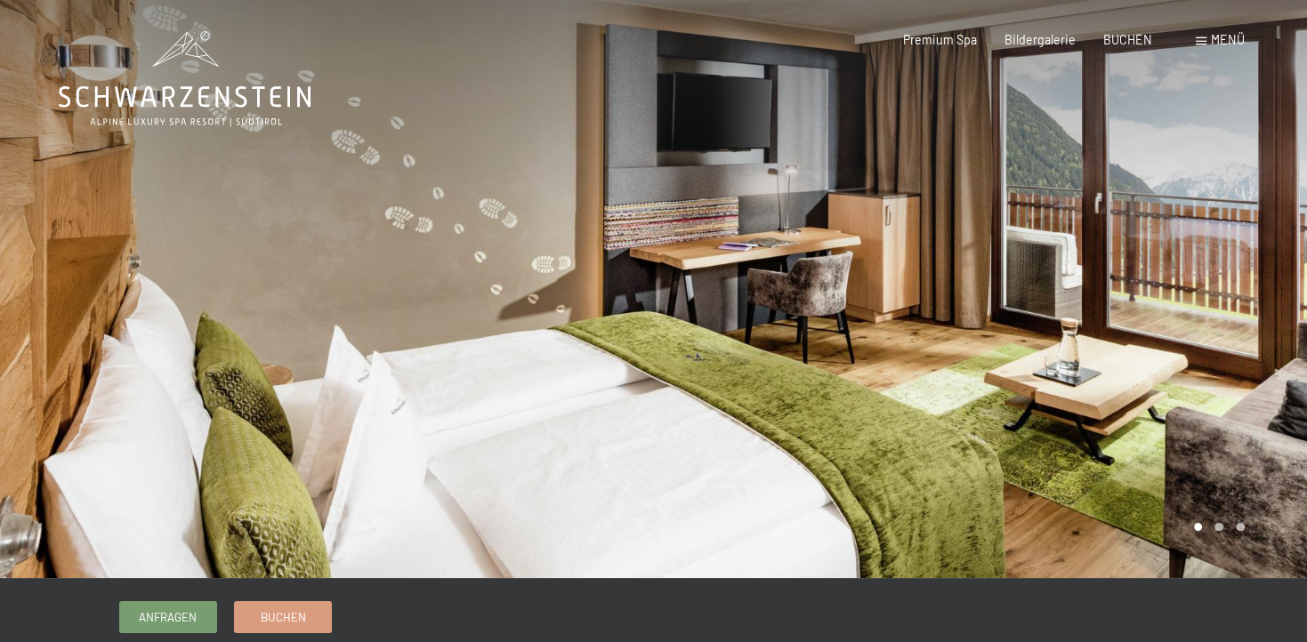
click at [930, 326] on div at bounding box center [981, 289] width 654 height 578
